Goal: Information Seeking & Learning: Check status

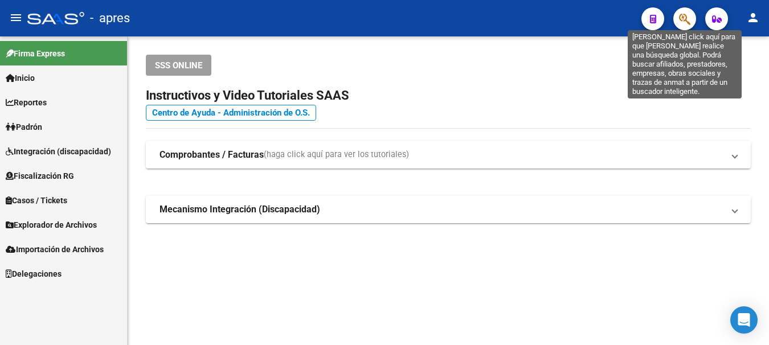
click at [683, 16] on icon "button" at bounding box center [684, 19] width 11 height 13
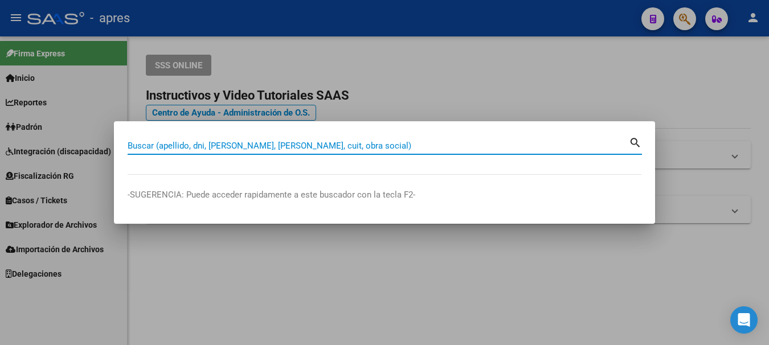
paste input "20376596819"
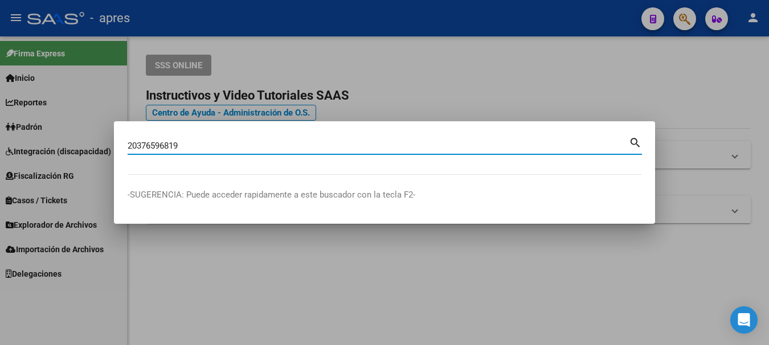
type input "20376596819"
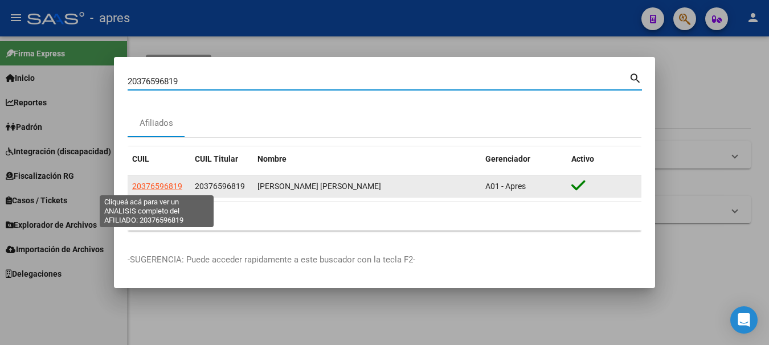
click at [158, 185] on span "20376596819" at bounding box center [157, 186] width 50 height 9
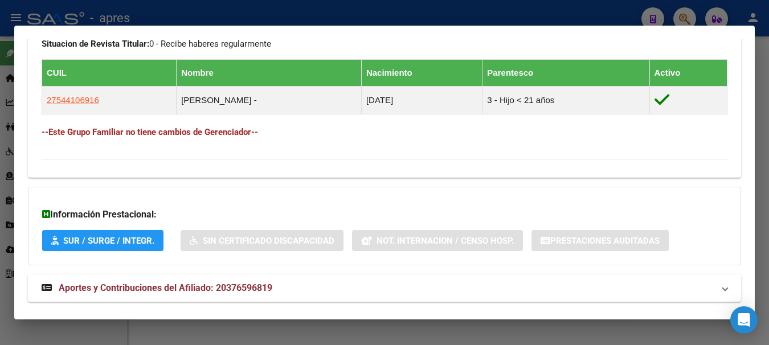
scroll to position [629, 0]
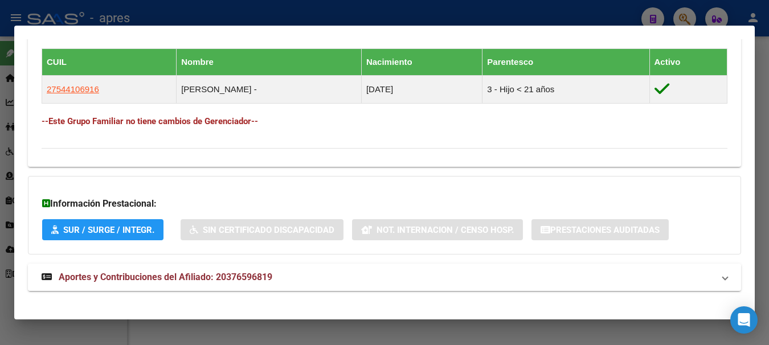
click at [168, 274] on span "Aportes y Contribuciones del Afiliado: 20376596819" at bounding box center [166, 277] width 214 height 11
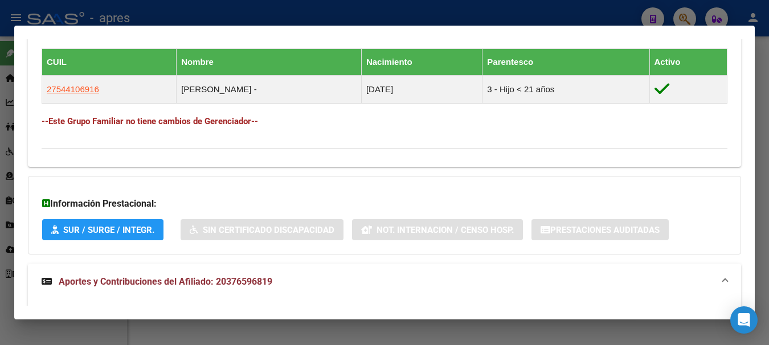
click at [141, 281] on span "Aportes y Contribuciones del Afiliado: 20376596819" at bounding box center [166, 281] width 214 height 11
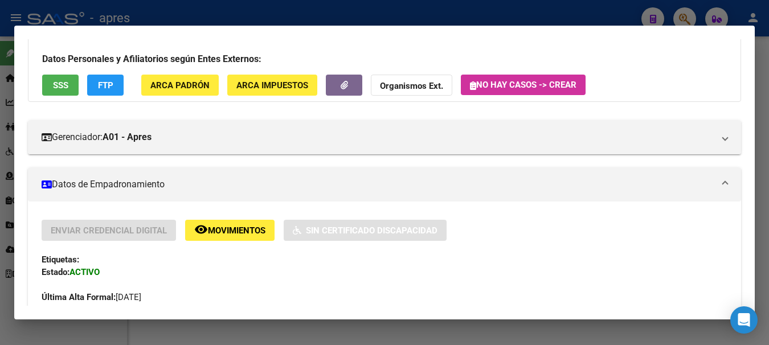
scroll to position [0, 0]
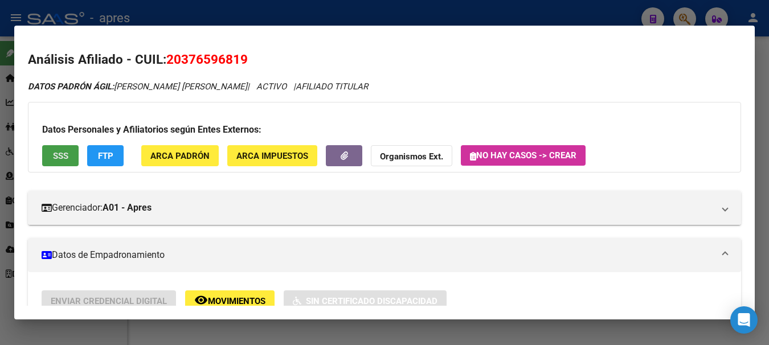
click at [64, 156] on span "SSS" at bounding box center [60, 156] width 15 height 10
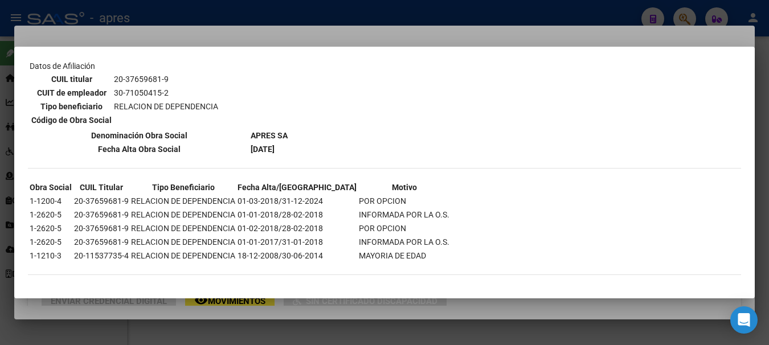
scroll to position [541, 0]
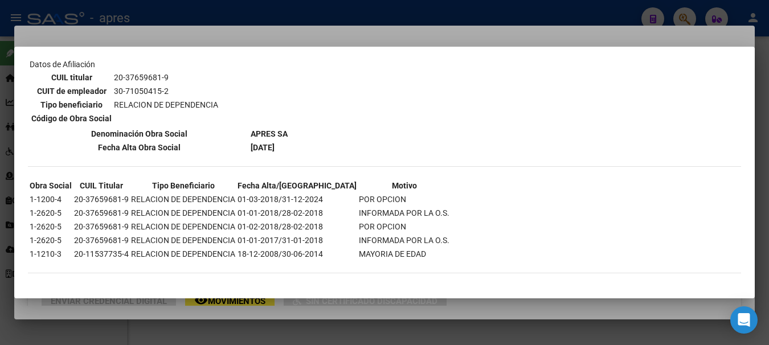
click at [328, 12] on div at bounding box center [384, 172] width 769 height 345
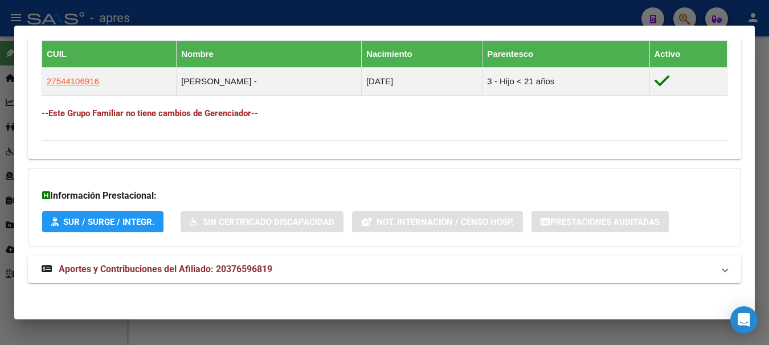
scroll to position [640, 0]
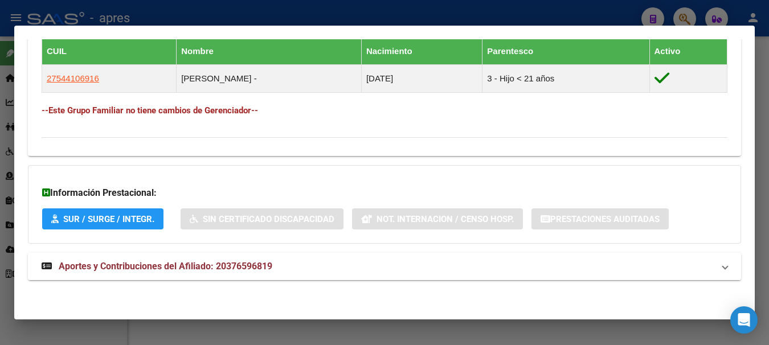
click at [100, 265] on span "Aportes y Contribuciones del Afiliado: 20376596819" at bounding box center [166, 266] width 214 height 11
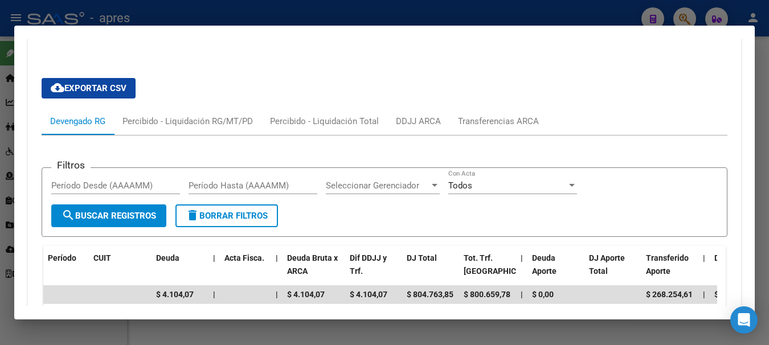
scroll to position [811, 0]
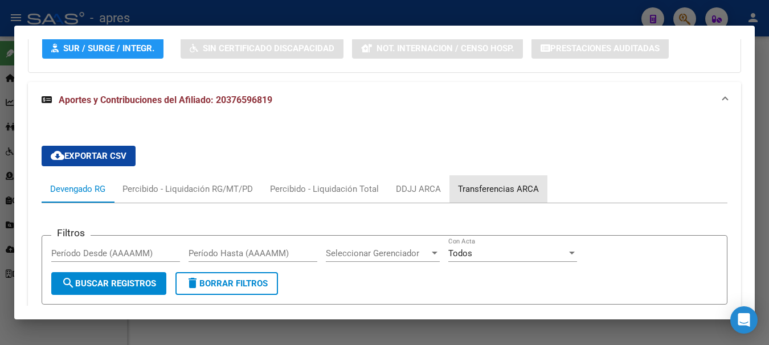
click at [513, 187] on div "Transferencias ARCA" at bounding box center [498, 189] width 81 height 13
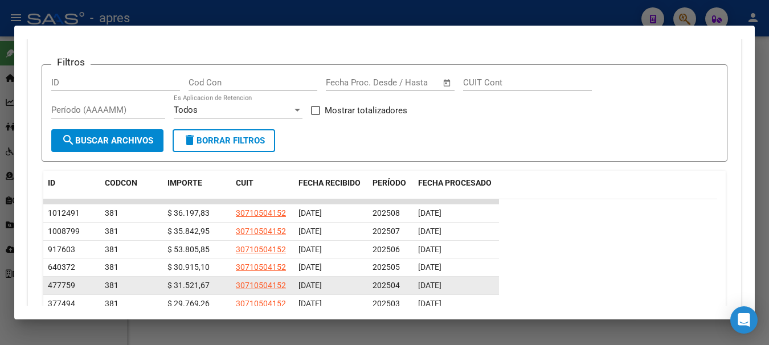
scroll to position [925, 0]
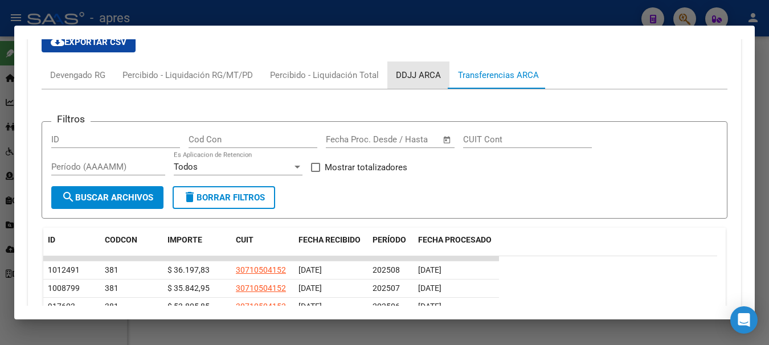
click at [409, 70] on div "DDJJ ARCA" at bounding box center [418, 75] width 45 height 13
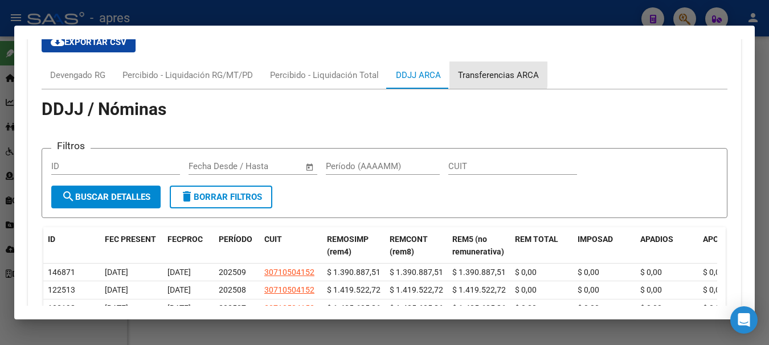
click at [478, 74] on div "Transferencias ARCA" at bounding box center [498, 75] width 81 height 13
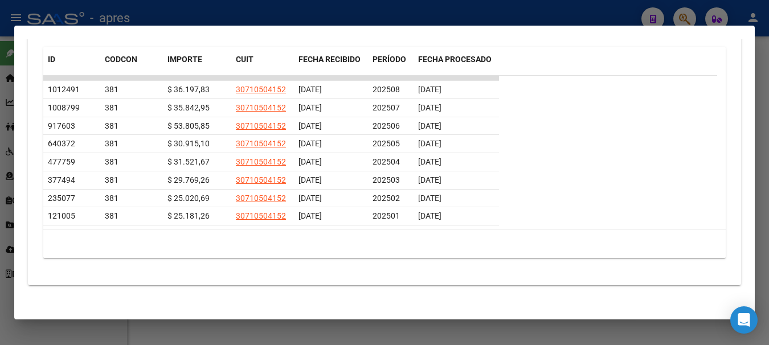
scroll to position [1111, 0]
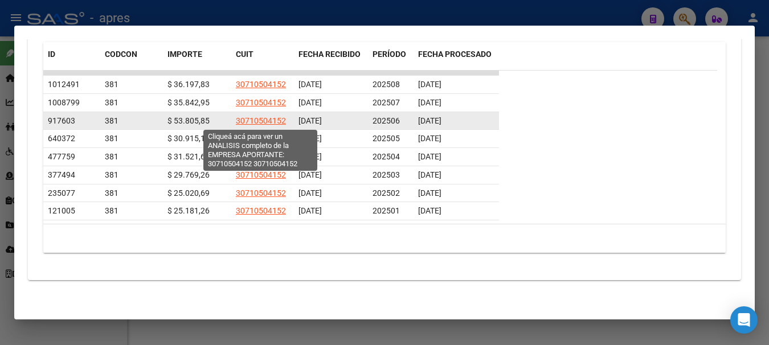
click at [254, 117] on span "30710504152" at bounding box center [261, 120] width 50 height 9
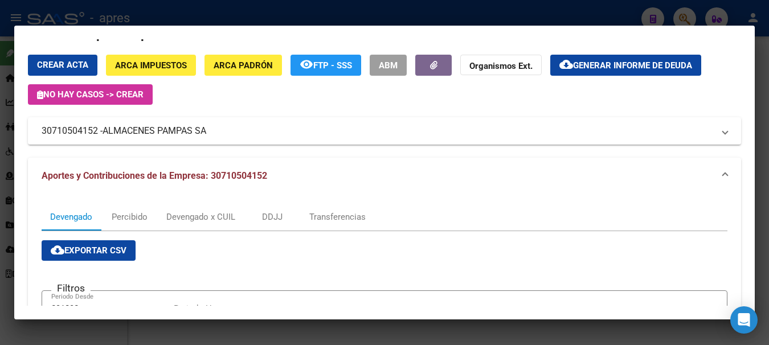
scroll to position [0, 0]
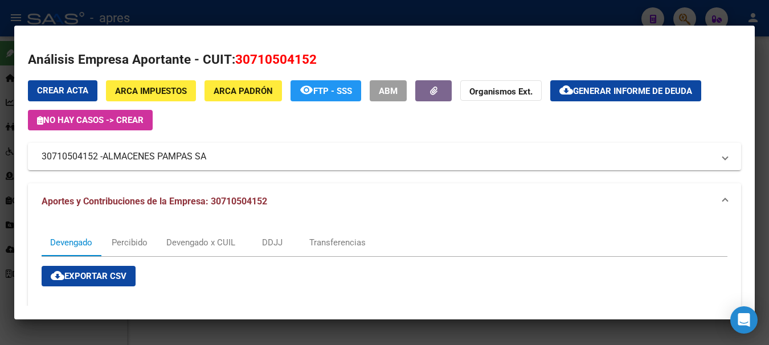
click at [130, 202] on span "Aportes y Contribuciones de la Empresa: 30710504152" at bounding box center [155, 201] width 226 height 11
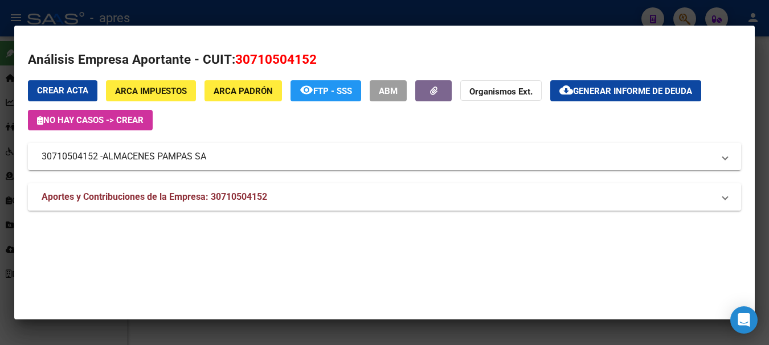
click at [129, 197] on span "Aportes y Contribuciones de la Empresa: 30710504152" at bounding box center [155, 196] width 226 height 11
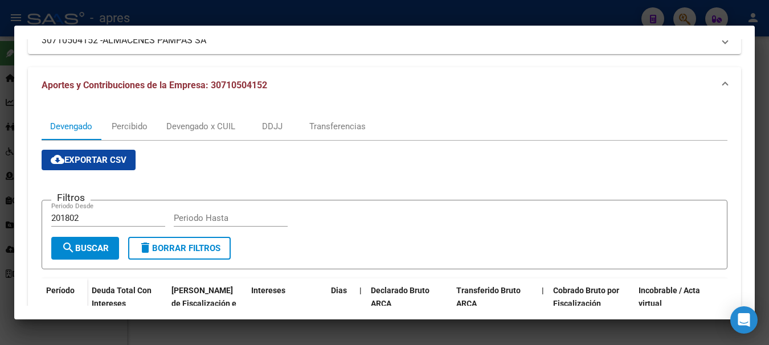
scroll to position [114, 0]
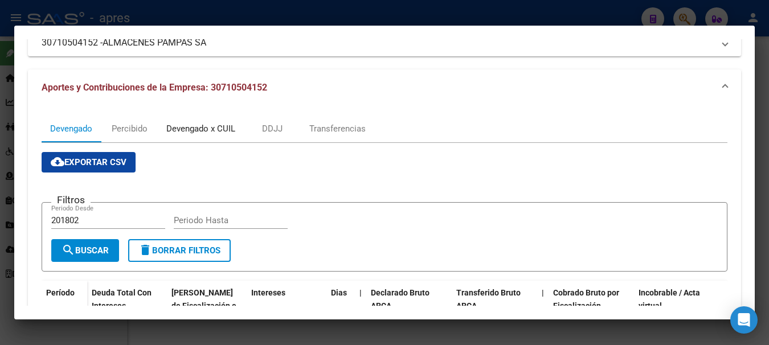
click at [205, 127] on div "Devengado x CUIL" at bounding box center [200, 129] width 69 height 13
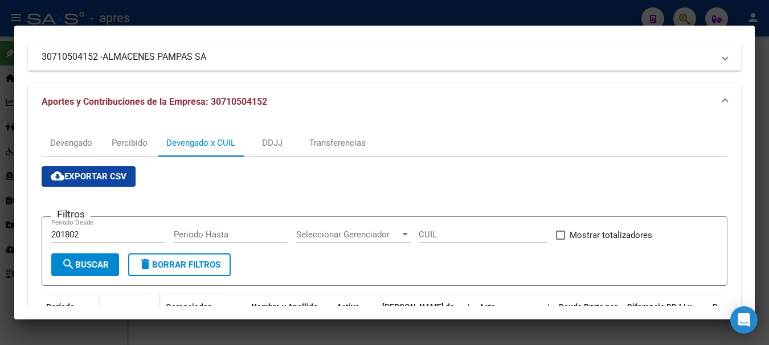
scroll to position [55, 0]
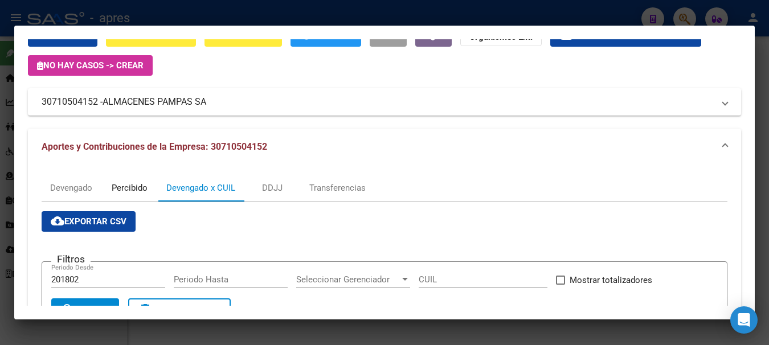
click at [128, 190] on div "Percibido" at bounding box center [130, 188] width 36 height 13
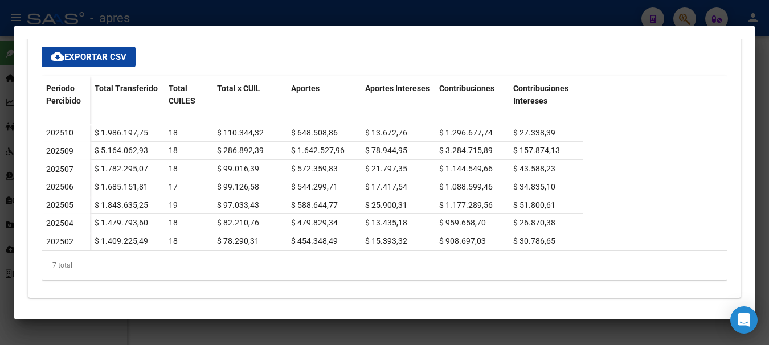
scroll to position [224, 0]
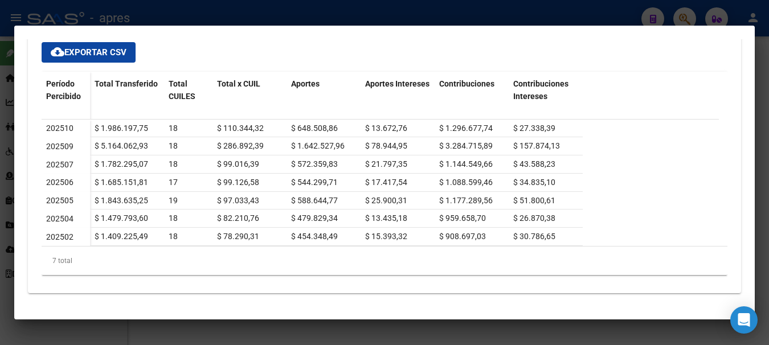
click at [455, 13] on div at bounding box center [384, 172] width 769 height 345
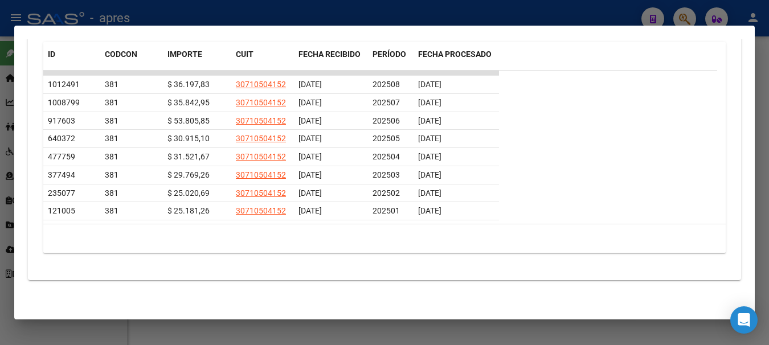
click at [207, 13] on div at bounding box center [384, 172] width 769 height 345
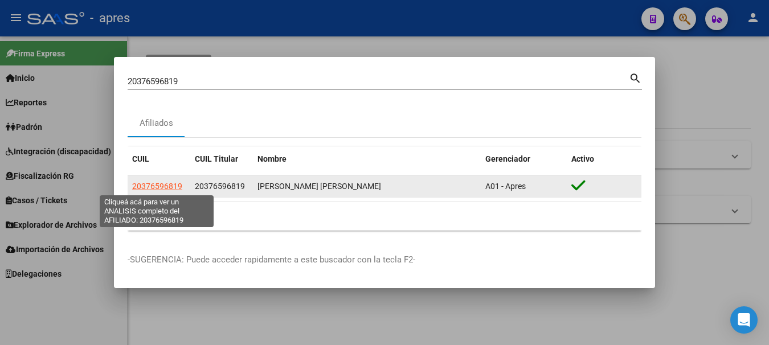
click at [164, 184] on span "20376596819" at bounding box center [157, 186] width 50 height 9
type textarea "20376596819"
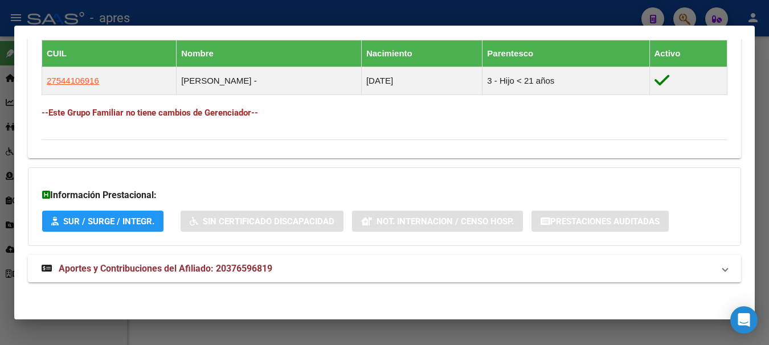
scroll to position [640, 0]
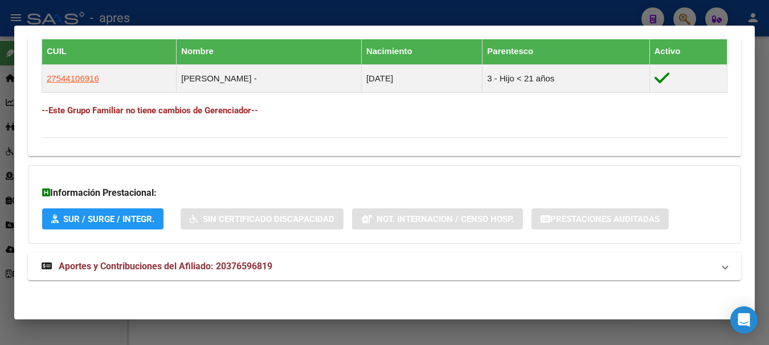
click at [160, 265] on span "Aportes y Contribuciones del Afiliado: 20376596819" at bounding box center [166, 266] width 214 height 11
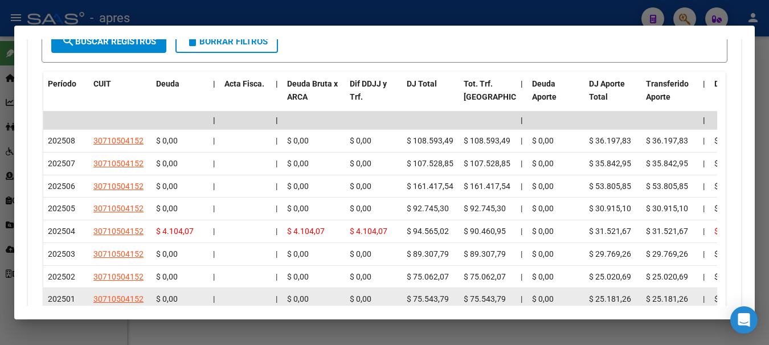
scroll to position [1043, 0]
